Goal: Information Seeking & Learning: Learn about a topic

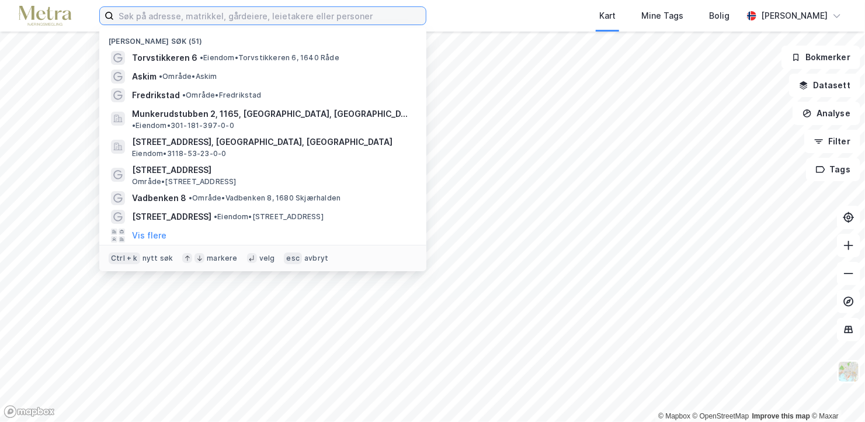
click at [319, 22] on input at bounding box center [270, 16] width 312 height 18
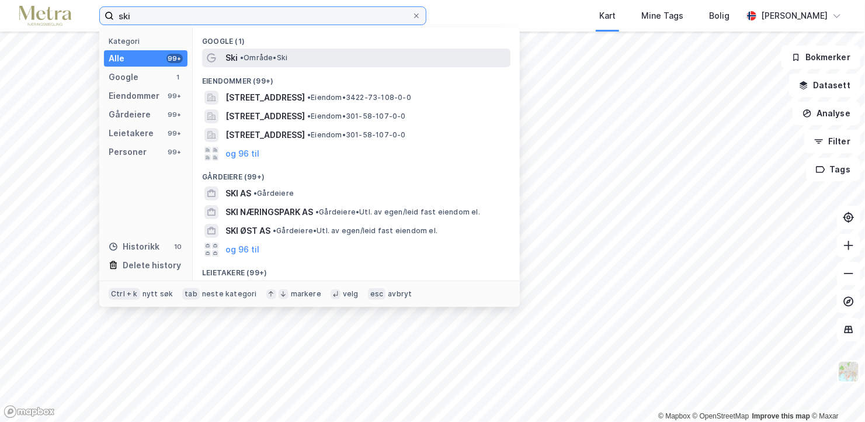
type input "ski"
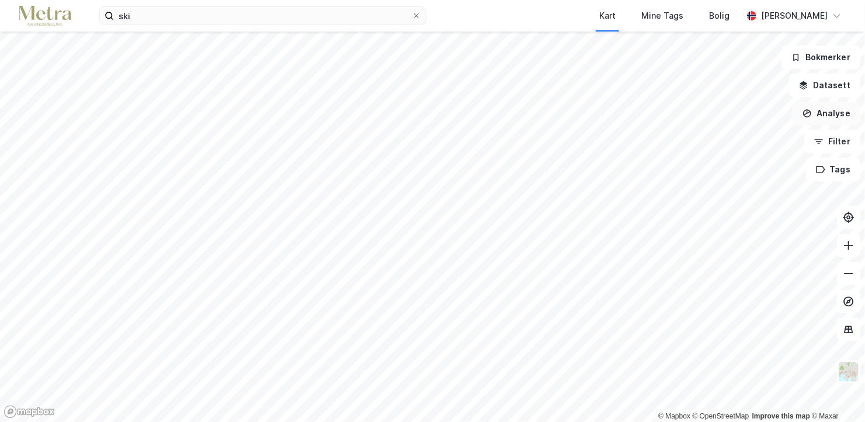
click at [830, 106] on button "Analyse" at bounding box center [827, 113] width 68 height 23
click at [822, 84] on button "Datasett" at bounding box center [824, 85] width 71 height 23
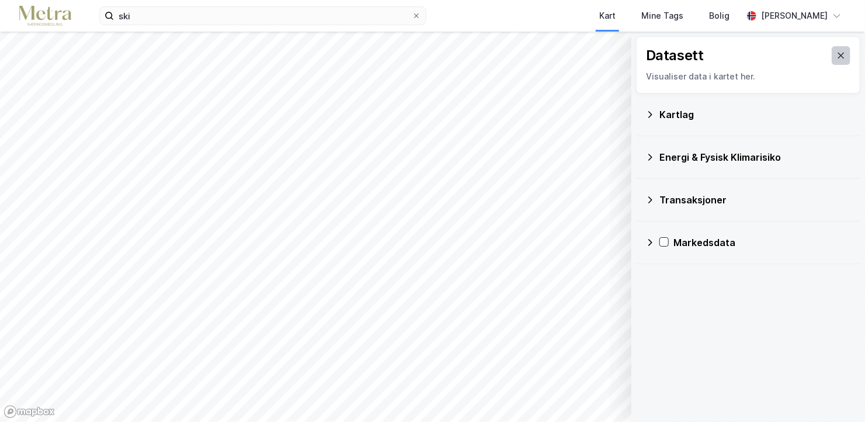
click at [838, 53] on icon at bounding box center [841, 56] width 6 height 6
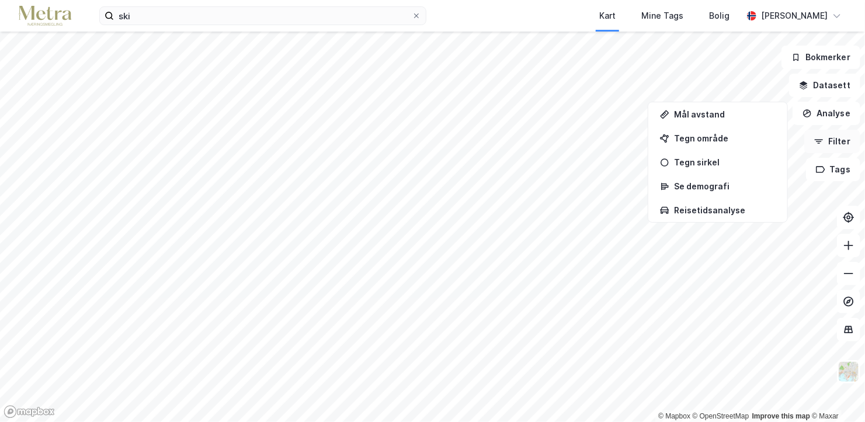
click at [829, 141] on button "Filter" at bounding box center [832, 141] width 56 height 23
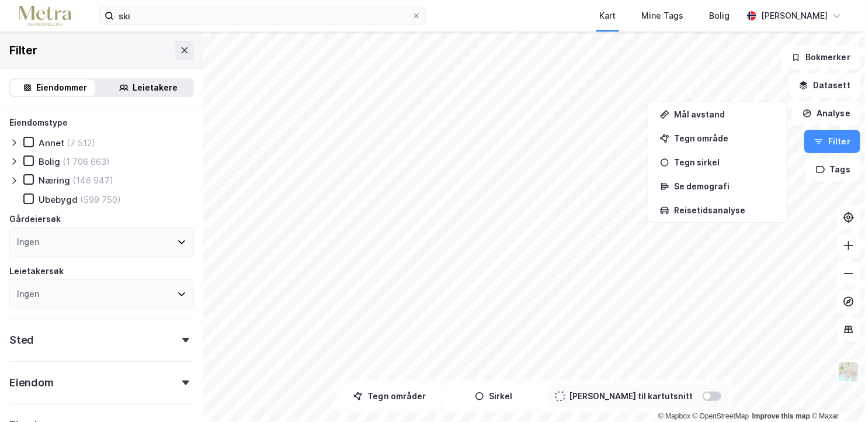
click at [154, 84] on div "Leietakere" at bounding box center [155, 88] width 45 height 14
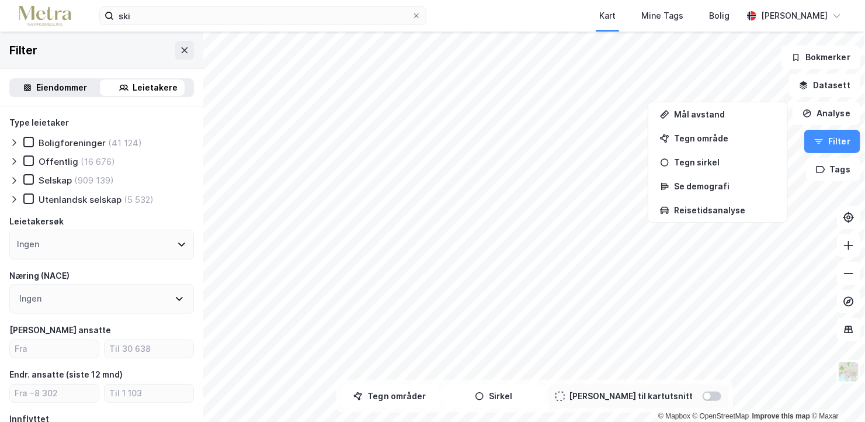
click at [66, 242] on div "Ingen" at bounding box center [101, 245] width 185 height 30
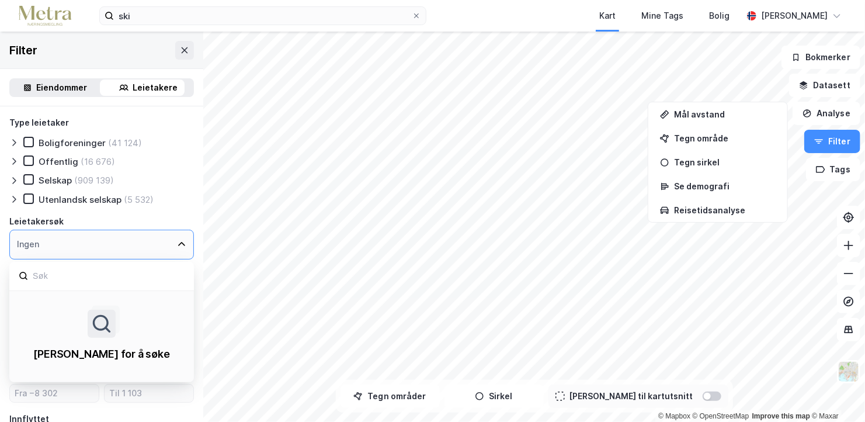
click at [64, 270] on input at bounding box center [108, 276] width 153 height 16
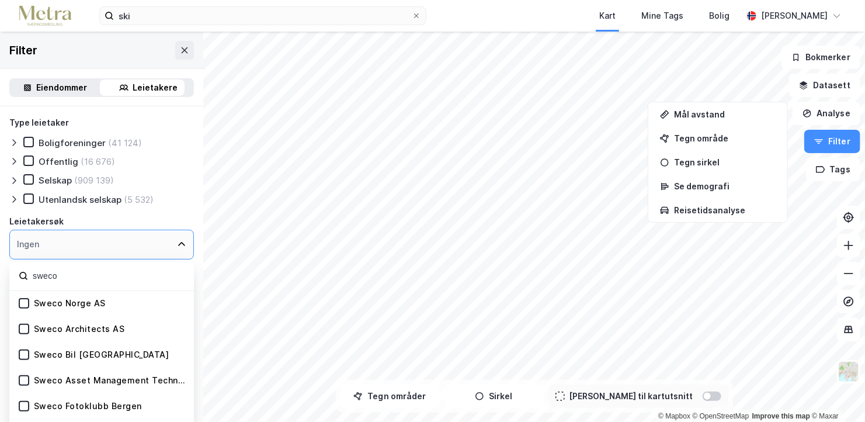
type input "sweco"
click at [72, 293] on div "Sweco Norge AS" at bounding box center [101, 304] width 185 height 26
click at [74, 298] on div "Sweco Norge AS" at bounding box center [70, 303] width 72 height 11
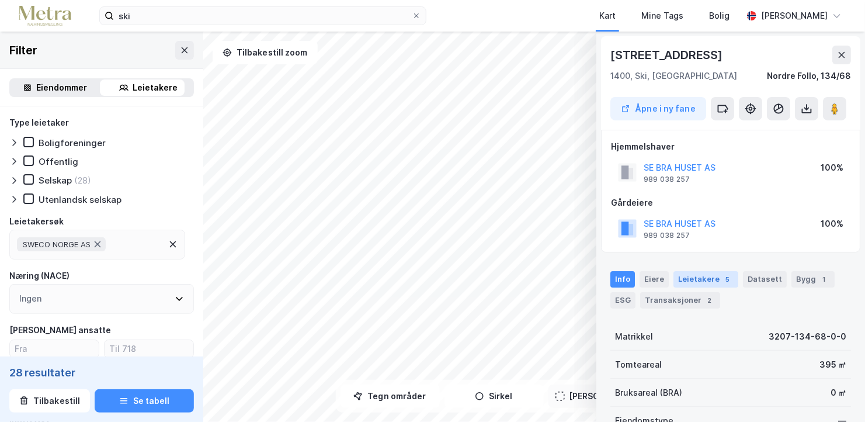
click at [694, 277] on div "Leietakere 5" at bounding box center [705, 279] width 65 height 16
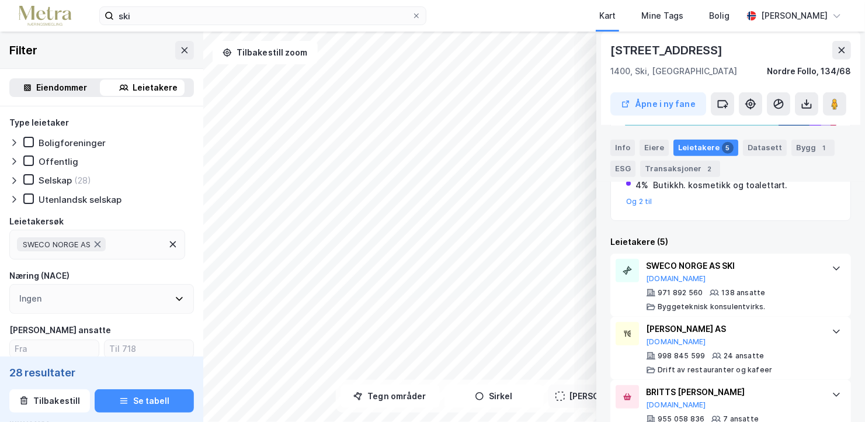
scroll to position [280, 0]
click at [786, 285] on div "SWECO NORGE AS SKI [DOMAIN_NAME] 971 892 560 138 ansatte Byggeteknisk konsulent…" at bounding box center [733, 285] width 174 height 53
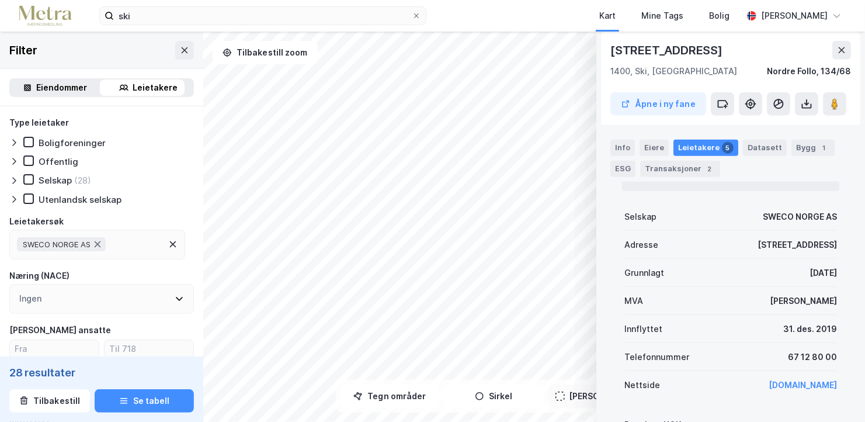
scroll to position [483, 0]
drag, startPoint x: 827, startPoint y: 323, endPoint x: 756, endPoint y: 324, distance: 71.3
click at [756, 324] on div "Innflyttet [DATE]" at bounding box center [730, 328] width 213 height 28
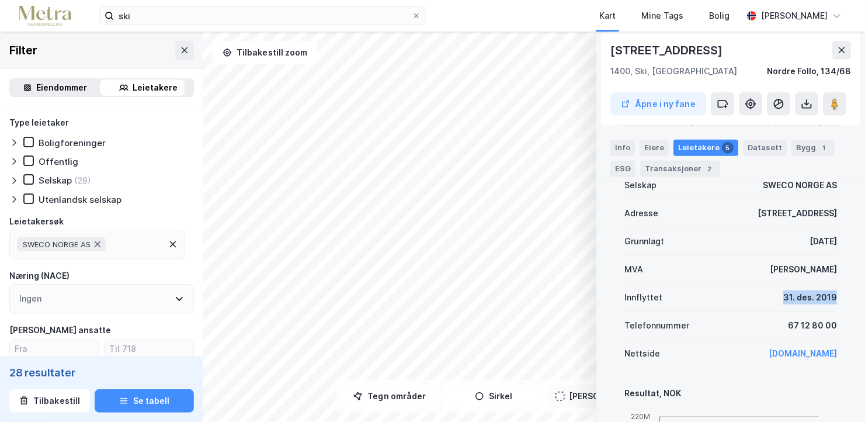
scroll to position [511, 0]
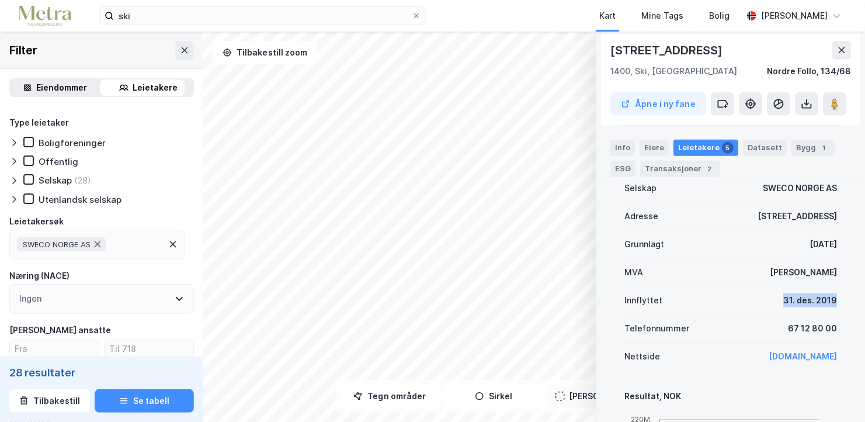
drag, startPoint x: 756, startPoint y: 324, endPoint x: 831, endPoint y: 306, distance: 77.3
click at [831, 306] on div "Denne leietakeren er en del av et større selskap. Informasjonen som vist under …" at bounding box center [730, 398] width 241 height 627
click at [829, 294] on div "Denne leietakeren er en del av et større selskap. Informasjonen som vist under …" at bounding box center [730, 398] width 241 height 627
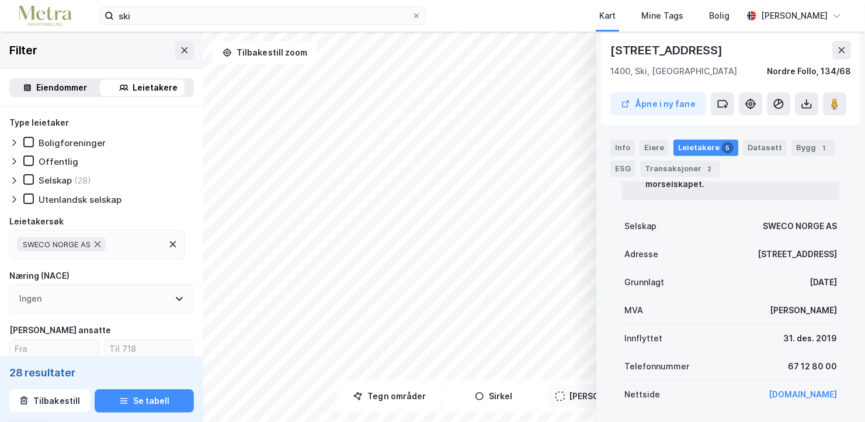
scroll to position [447, 0]
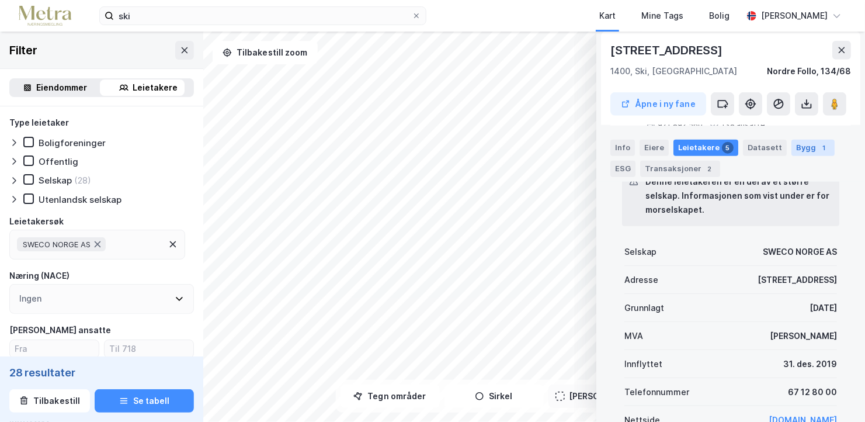
click at [801, 148] on div "Bygg 1" at bounding box center [812, 147] width 43 height 16
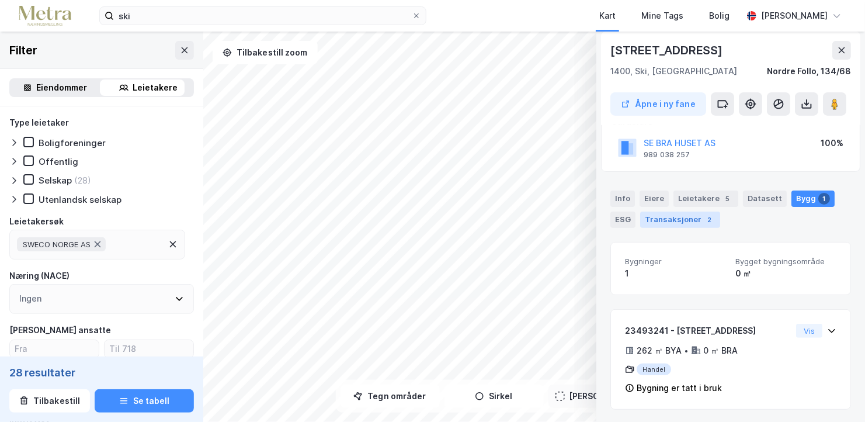
click at [689, 225] on div "Transaksjoner 2" at bounding box center [680, 219] width 80 height 16
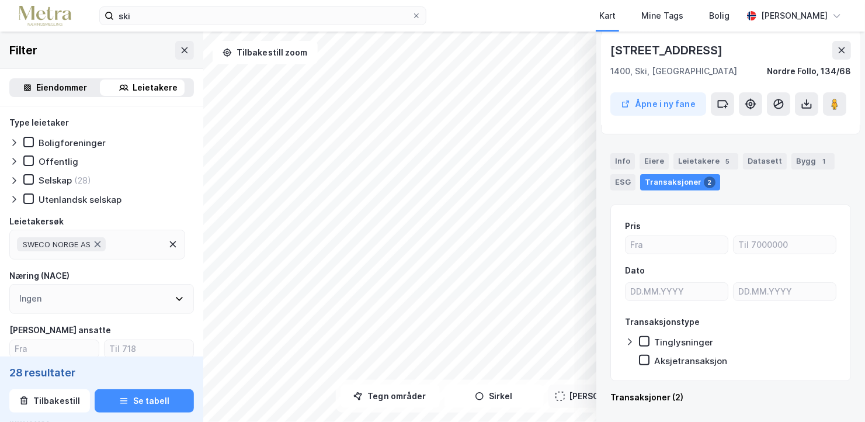
scroll to position [347, 0]
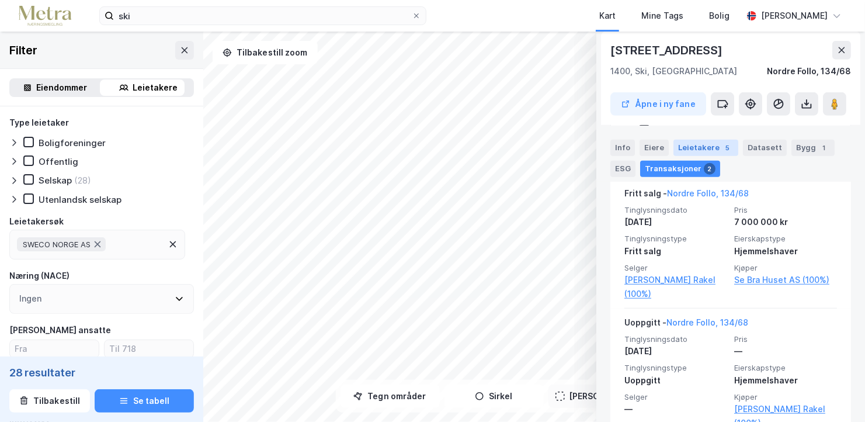
click at [722, 146] on div "5" at bounding box center [728, 147] width 12 height 12
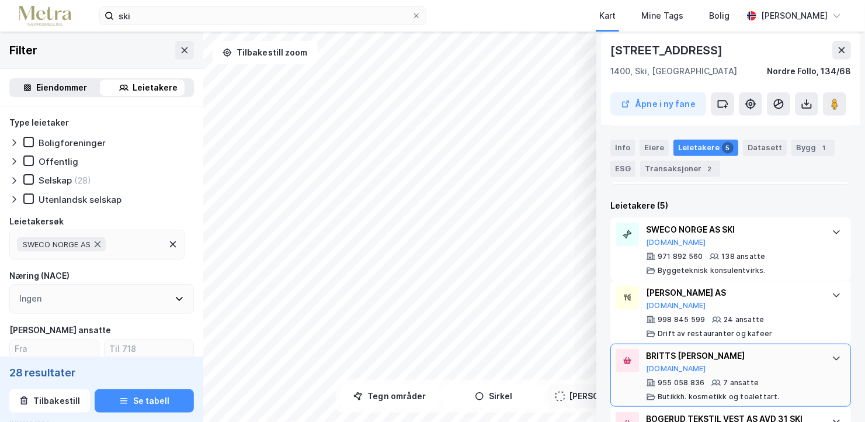
scroll to position [312, 0]
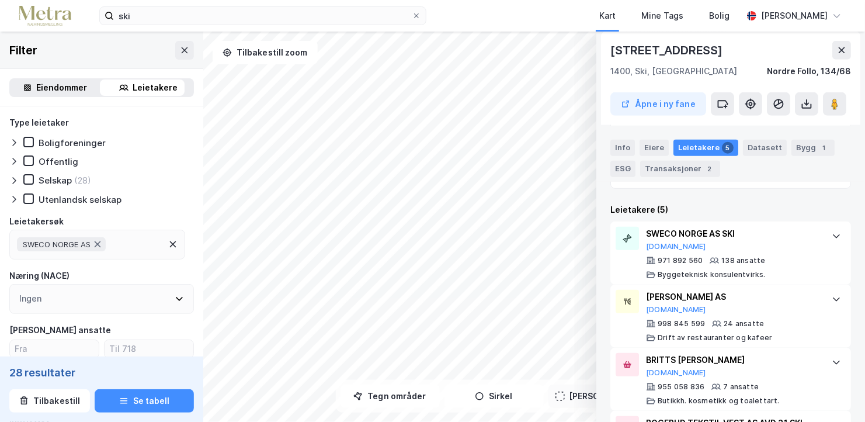
click at [176, 248] on icon at bounding box center [172, 243] width 9 height 9
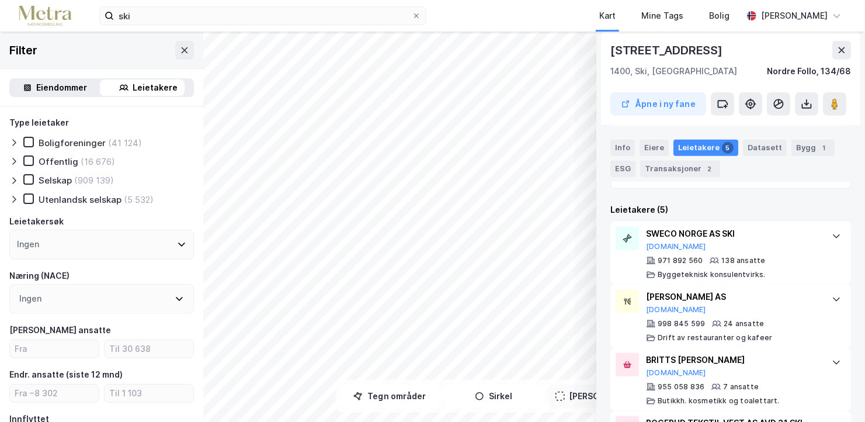
click at [126, 238] on div "Ingen" at bounding box center [101, 245] width 185 height 30
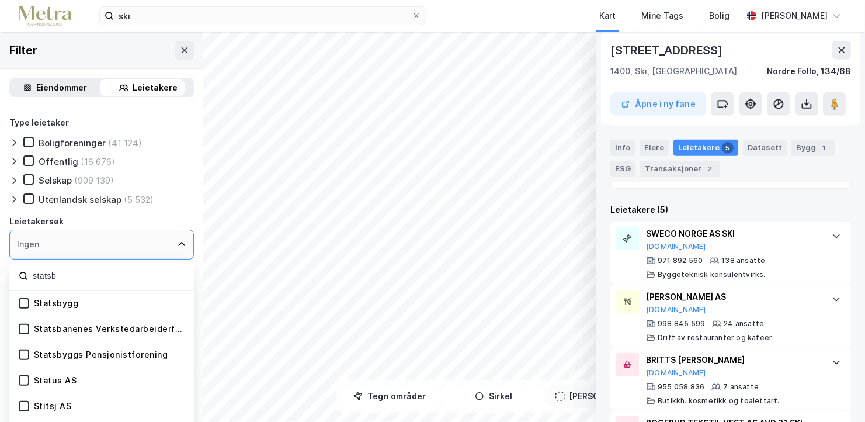
type input "statsb"
click at [53, 305] on div "Statsbygg" at bounding box center [56, 303] width 45 height 11
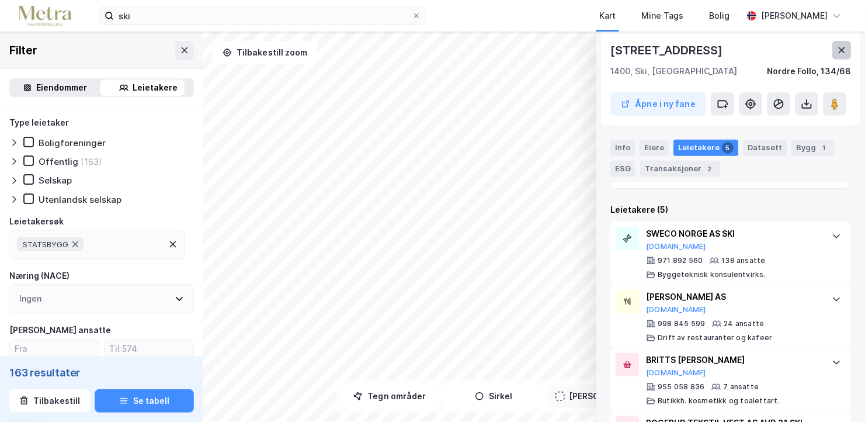
click at [849, 48] on button at bounding box center [841, 50] width 19 height 19
